Goal: Task Accomplishment & Management: Manage account settings

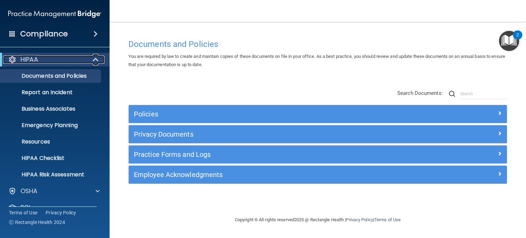
click at [70, 60] on div "HIPAA" at bounding box center [45, 60] width 85 height 8
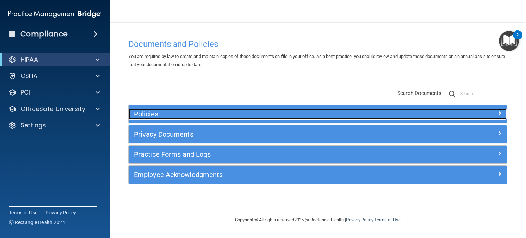
click at [166, 115] on h5 "Policies" at bounding box center [271, 114] width 274 height 8
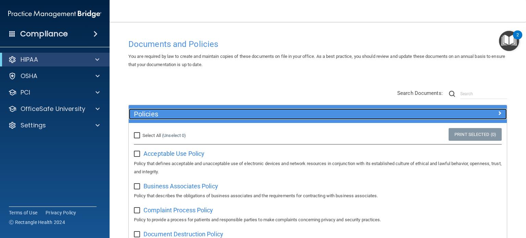
scroll to position [69, 0]
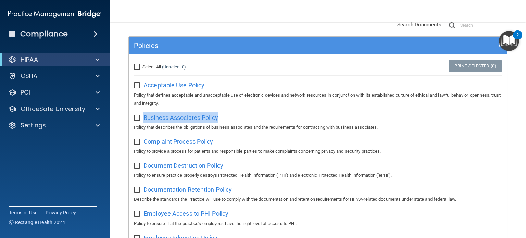
drag, startPoint x: 237, startPoint y: 119, endPoint x: 144, endPoint y: 122, distance: 92.6
click at [144, 122] on div "Business Associates Policy Policy that describes the obligations of business as…" at bounding box center [318, 122] width 368 height 20
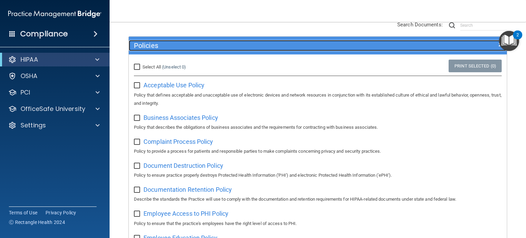
click at [185, 44] on h5 "Policies" at bounding box center [271, 46] width 274 height 8
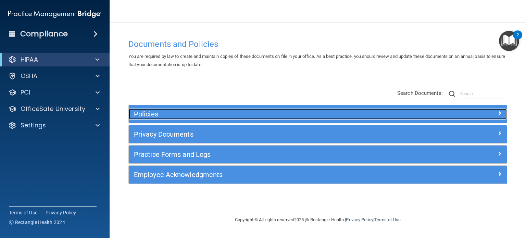
scroll to position [0, 0]
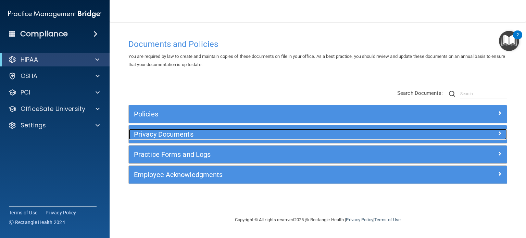
click at [188, 133] on h5 "Privacy Documents" at bounding box center [271, 135] width 274 height 8
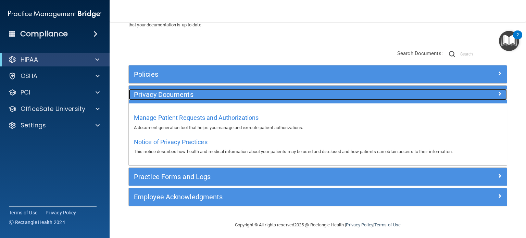
scroll to position [43, 0]
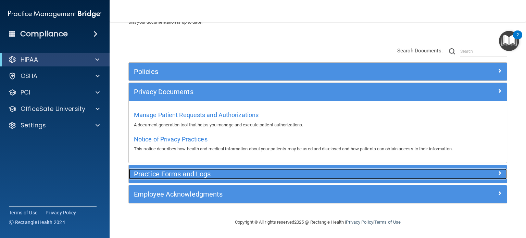
click at [217, 175] on h5 "Practice Forms and Logs" at bounding box center [271, 174] width 274 height 8
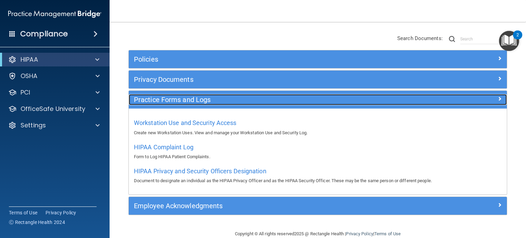
scroll to position [66, 0]
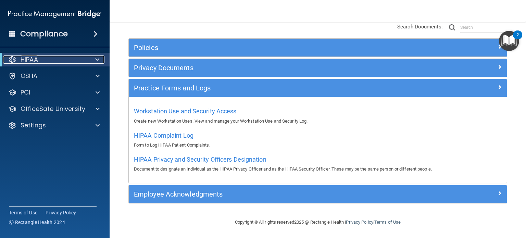
click at [57, 60] on div "HIPAA" at bounding box center [45, 60] width 85 height 8
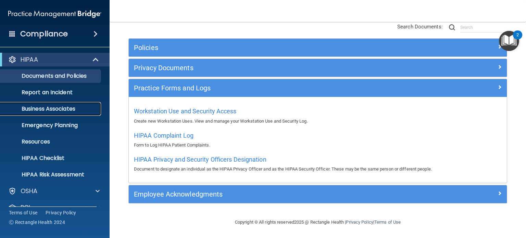
click at [69, 108] on p "Business Associates" at bounding box center [51, 109] width 94 height 7
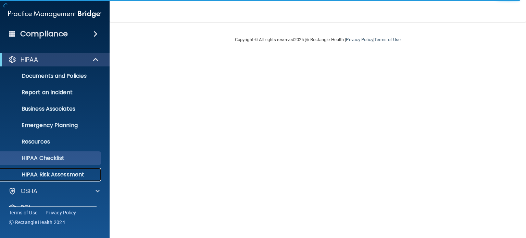
click at [82, 173] on p "HIPAA Risk Assessment" at bounding box center [51, 174] width 94 height 7
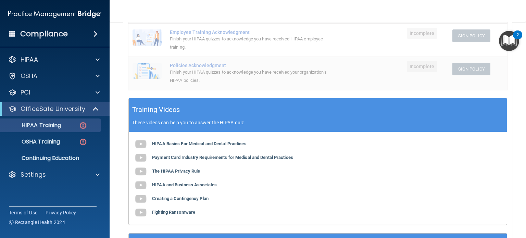
scroll to position [171, 0]
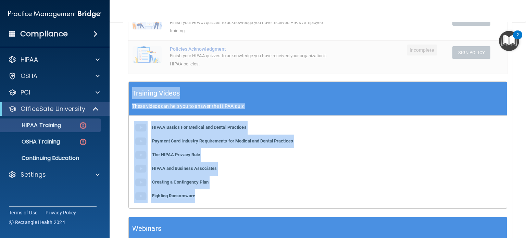
drag, startPoint x: 130, startPoint y: 96, endPoint x: 241, endPoint y: 197, distance: 149.7
click at [241, 197] on div "Training Videos These videos can help you to answer the HIPAA quiz HIPAA Basics…" at bounding box center [318, 145] width 379 height 127
click at [252, 195] on div "HIPAA Basics For Medical and Dental Practices Payment Card Industry Requirement…" at bounding box center [318, 162] width 378 height 93
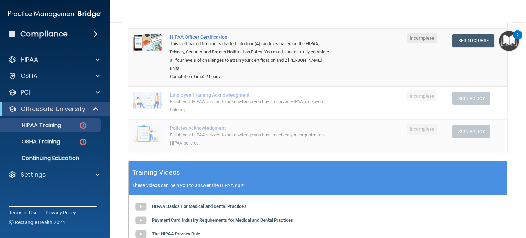
scroll to position [0, 0]
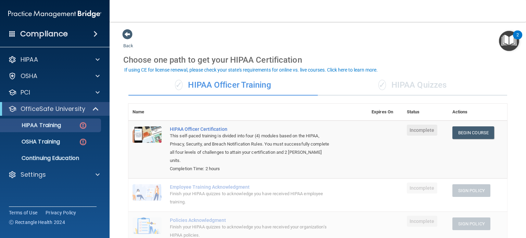
click at [382, 85] on span "✓" at bounding box center [383, 85] width 8 height 10
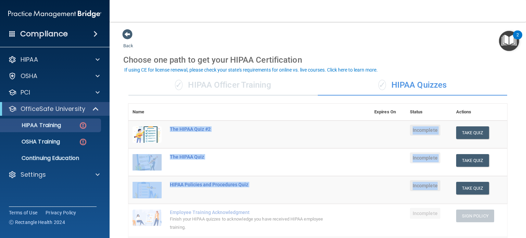
drag, startPoint x: 164, startPoint y: 127, endPoint x: 443, endPoint y: 188, distance: 285.7
click at [443, 188] on tbody "The HIPAA Quiz #2 Incomplete Take Quiz Download Certificate The HIPAA Quiz Inco…" at bounding box center [318, 196] width 379 height 150
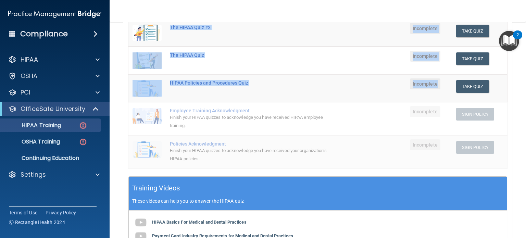
scroll to position [103, 0]
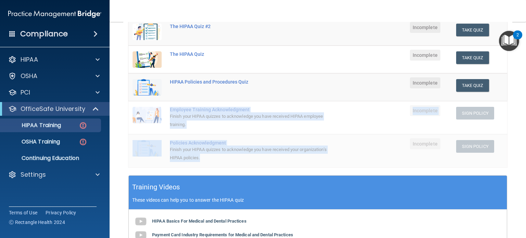
drag, startPoint x: 166, startPoint y: 107, endPoint x: 330, endPoint y: 155, distance: 171.6
click at [330, 155] on tbody "The HIPAA Quiz #2 Incomplete Take Quiz Download Certificate The HIPAA Quiz Inco…" at bounding box center [318, 93] width 379 height 150
click at [257, 121] on div "Finish your HIPAA quizzes to acknowledge you have received HIPAA employee train…" at bounding box center [253, 120] width 166 height 16
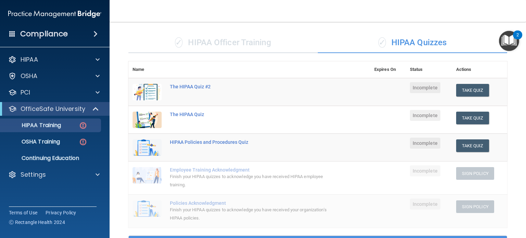
scroll to position [34, 0]
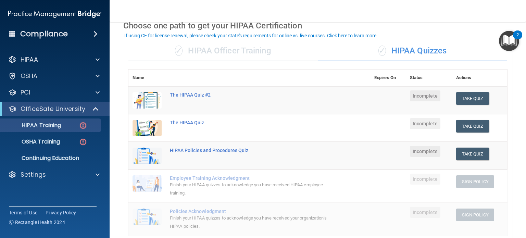
click at [259, 52] on div "✓ HIPAA Officer Training" at bounding box center [224, 51] width 190 height 21
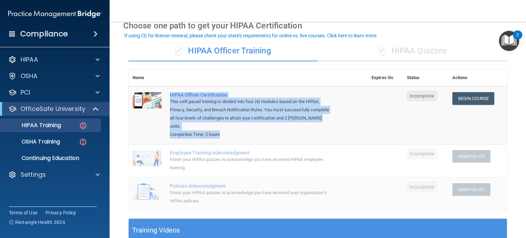
drag, startPoint x: 168, startPoint y: 95, endPoint x: 248, endPoint y: 139, distance: 90.8
click at [248, 139] on td "HIPAA Officer Certification This self-paced training is divided into four (4) m…" at bounding box center [267, 115] width 202 height 58
click at [243, 130] on div "This self-paced training is divided into four (4) modules based on the HIPAA, P…" at bounding box center [251, 114] width 163 height 33
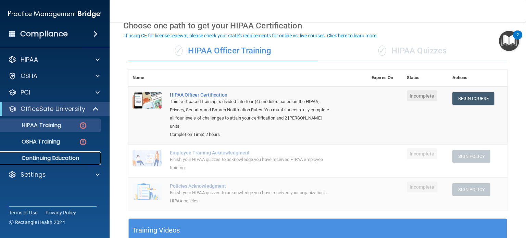
click at [80, 155] on p "Continuing Education" at bounding box center [51, 158] width 94 height 7
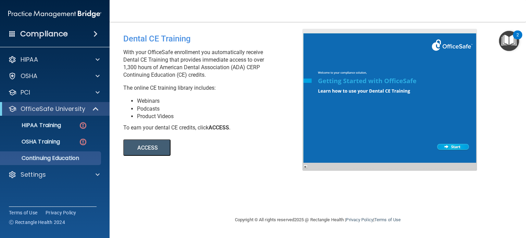
click at [158, 149] on button "ACCESS" at bounding box center [146, 148] width 47 height 16
click at [45, 81] on div "OSHA" at bounding box center [55, 76] width 110 height 14
click at [56, 146] on link "OSHA Training" at bounding box center [47, 142] width 108 height 14
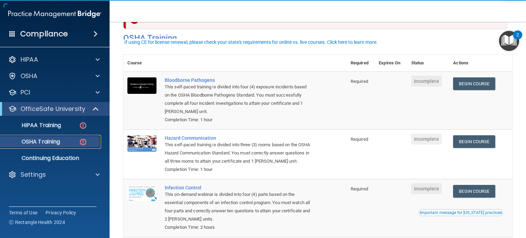
scroll to position [34, 0]
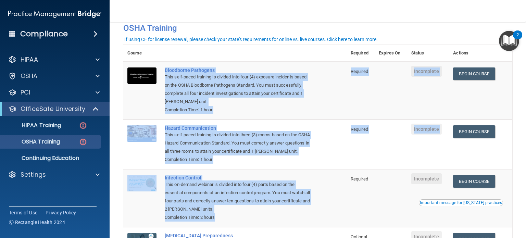
drag, startPoint x: 165, startPoint y: 72, endPoint x: 326, endPoint y: 223, distance: 221.2
click at [326, 223] on tbody "Bloodborne Pathogens This self-paced training is divided into four (4) exposure…" at bounding box center [317, 169] width 389 height 215
click at [326, 223] on td "Infection Control This on-demand webinar is divided into four (4) parts based o…" at bounding box center [254, 198] width 186 height 58
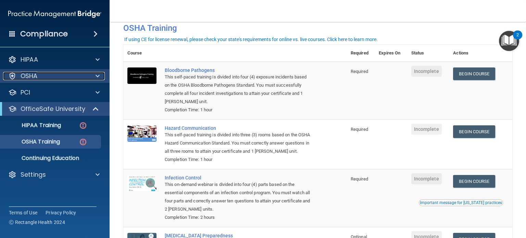
click at [56, 77] on div "OSHA" at bounding box center [45, 76] width 85 height 8
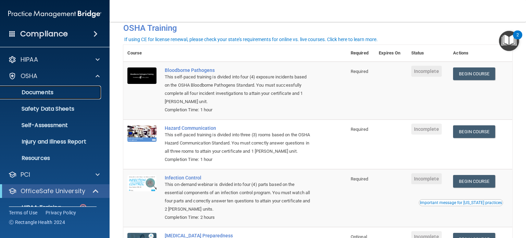
click at [60, 93] on p "Documents" at bounding box center [51, 92] width 94 height 7
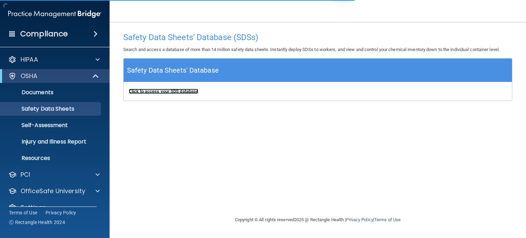
click at [175, 93] on b "Click to access your SDS database" at bounding box center [164, 91] width 70 height 5
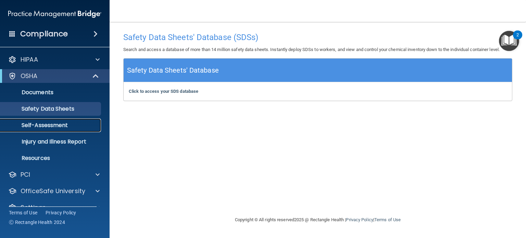
click at [57, 123] on p "Self-Assessment" at bounding box center [51, 125] width 94 height 7
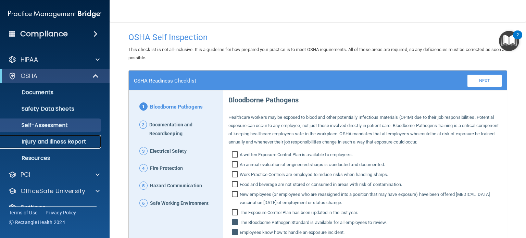
click at [77, 140] on p "Injury and Illness Report" at bounding box center [51, 141] width 94 height 7
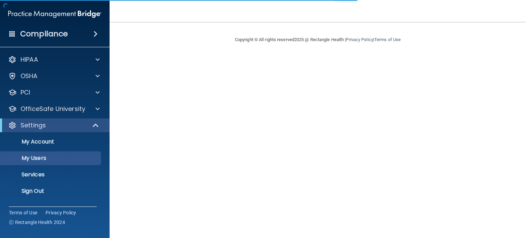
select select "20"
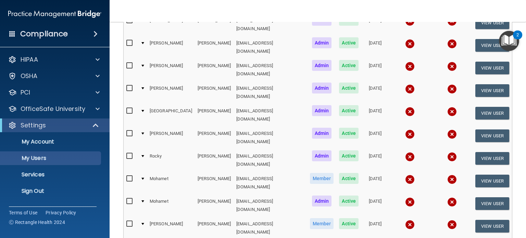
scroll to position [332, 0]
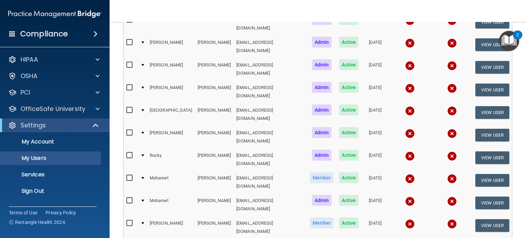
select select "20"
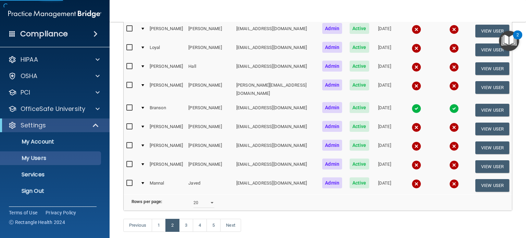
scroll to position [308, 0]
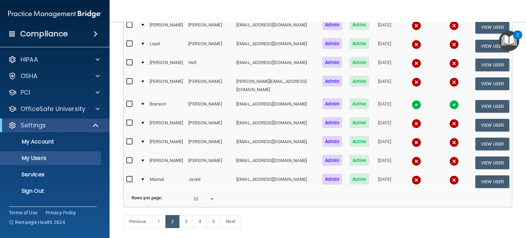
click at [412, 100] on img at bounding box center [417, 105] width 10 height 10
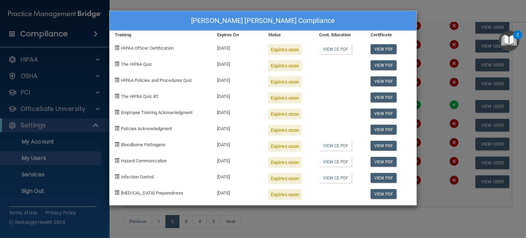
drag, startPoint x: 218, startPoint y: 95, endPoint x: 243, endPoint y: 95, distance: 24.7
click at [243, 95] on div "09/05/2025" at bounding box center [237, 95] width 51 height 16
click at [291, 217] on div "Branson Hicks's Compliance Training Expires On Status Cont. Education Certifica…" at bounding box center [263, 119] width 526 height 238
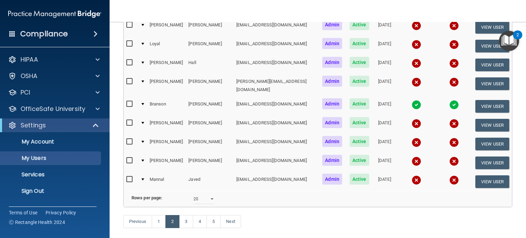
click at [412, 138] on img at bounding box center [417, 143] width 10 height 10
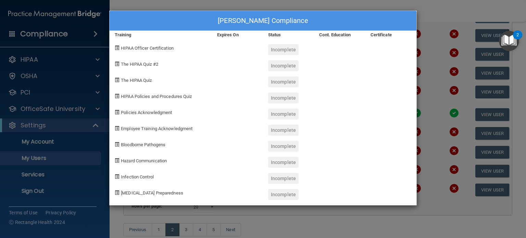
click at [314, 218] on div "Issac Holtry's Compliance Training Expires On Status Cont. Education Certificat…" at bounding box center [263, 119] width 526 height 238
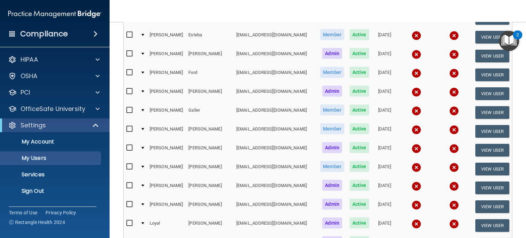
scroll to position [34, 0]
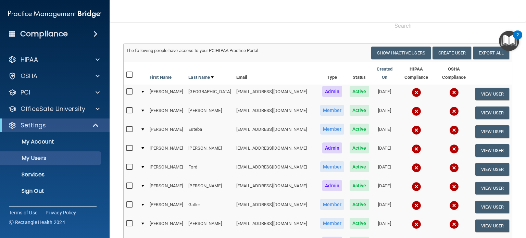
click at [129, 89] on input "checkbox" at bounding box center [130, 91] width 8 height 5
checkbox input "true"
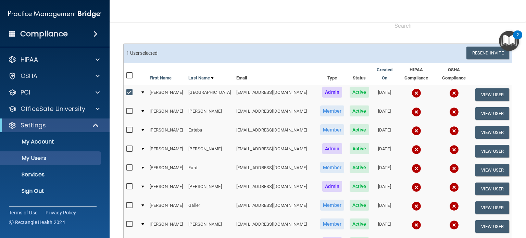
click at [128, 109] on input "checkbox" at bounding box center [130, 111] width 8 height 5
checkbox input "true"
click at [130, 128] on input "checkbox" at bounding box center [130, 130] width 8 height 5
checkbox input "true"
click at [476, 54] on button "Resend Invite" at bounding box center [488, 53] width 43 height 13
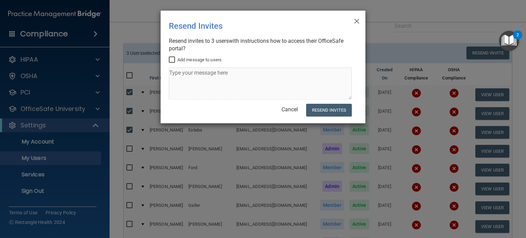
drag, startPoint x: 174, startPoint y: 64, endPoint x: 174, endPoint y: 60, distance: 4.2
click at [174, 63] on div "Add message to users" at bounding box center [260, 79] width 183 height 47
click at [174, 60] on input "Add message to users" at bounding box center [173, 59] width 8 height 5
checkbox input "true"
click at [185, 75] on textarea at bounding box center [260, 84] width 183 height 32
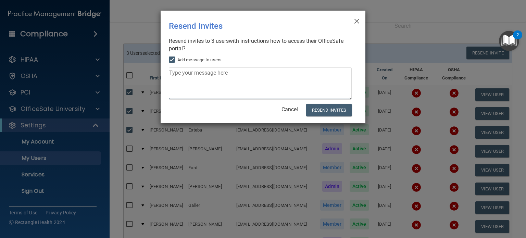
click at [218, 83] on textarea at bounding box center [260, 84] width 183 height 32
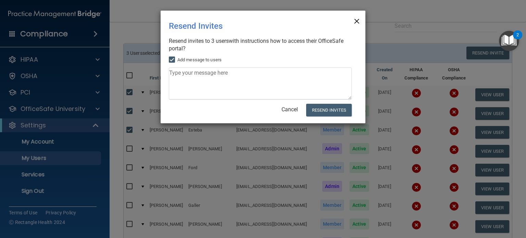
click at [358, 22] on span "×" at bounding box center [357, 20] width 6 height 14
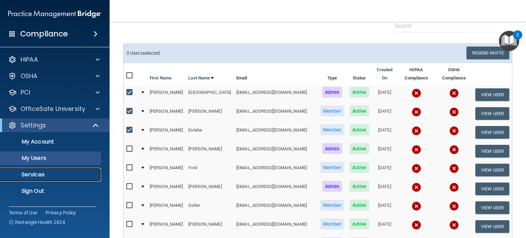
click at [57, 172] on p "Services" at bounding box center [51, 174] width 94 height 7
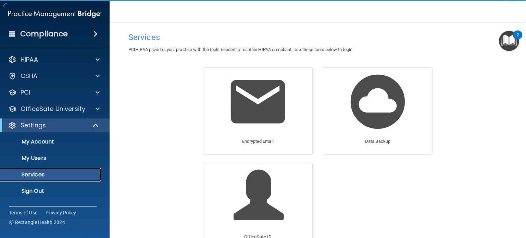
scroll to position [34, 0]
